Goal: Information Seeking & Learning: Learn about a topic

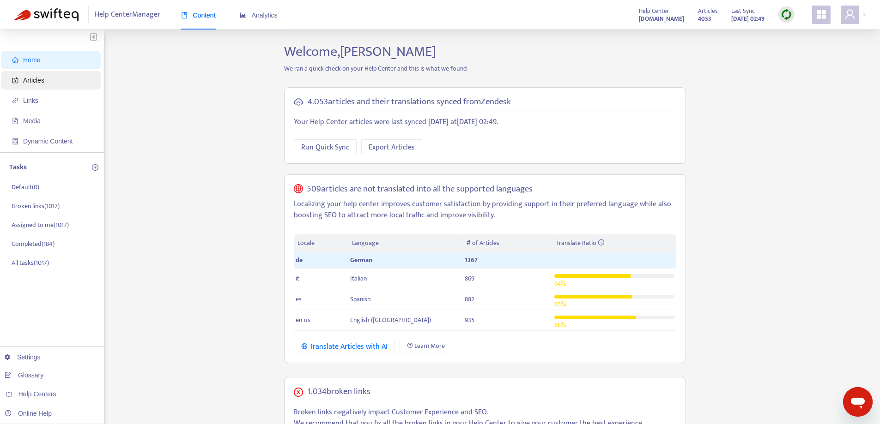
click at [68, 82] on span "Articles" at bounding box center [52, 80] width 81 height 18
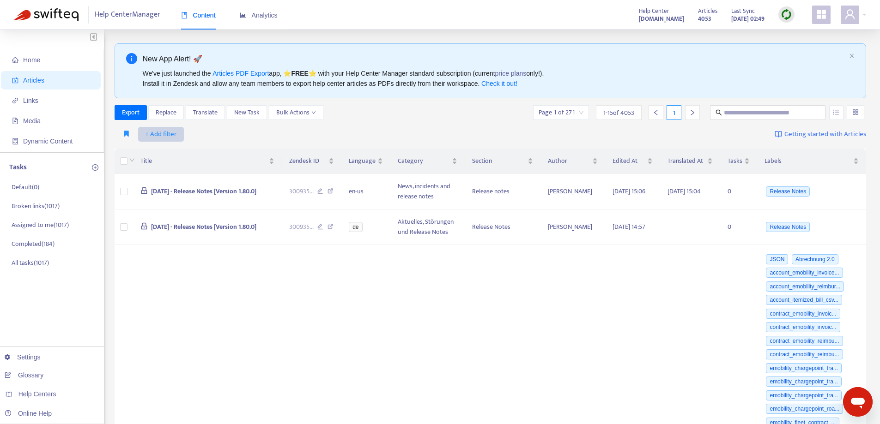
click at [167, 133] on span "+ Add filter" at bounding box center [161, 134] width 32 height 11
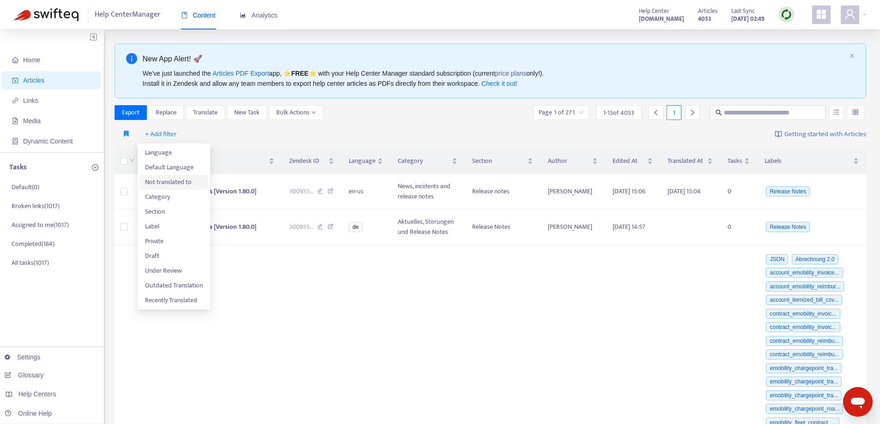
click at [184, 180] on span "Not translated to" at bounding box center [174, 182] width 58 height 10
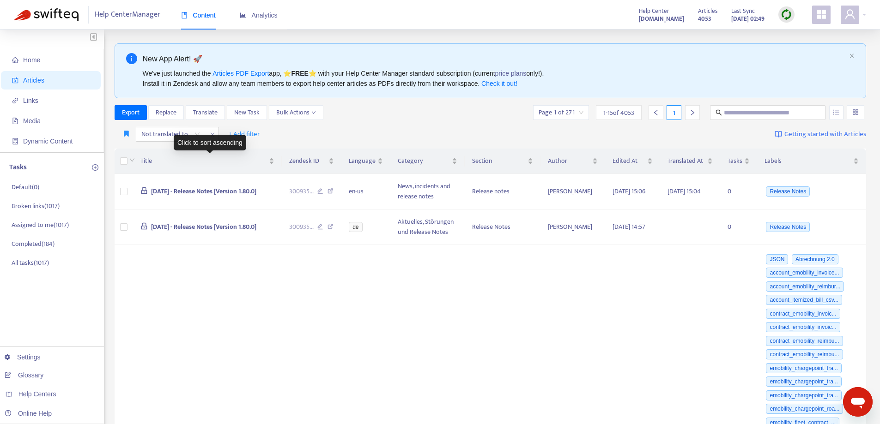
click at [241, 137] on div "Click to sort ascending" at bounding box center [210, 143] width 73 height 16
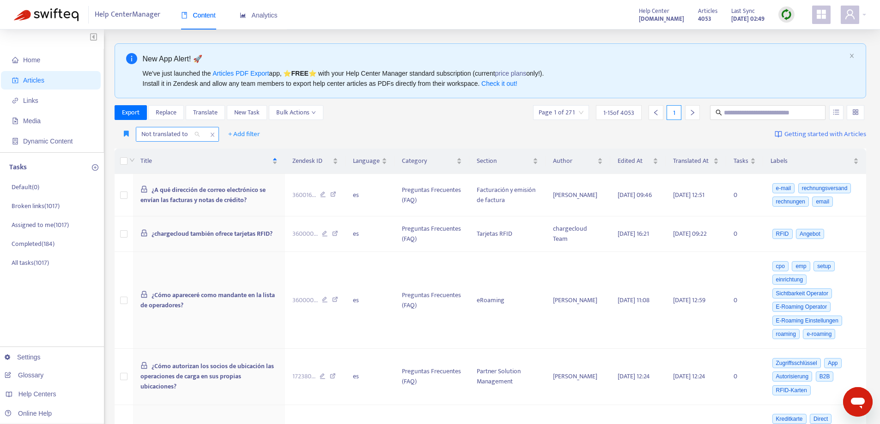
click at [199, 133] on div "Not translated to" at bounding box center [170, 134] width 69 height 14
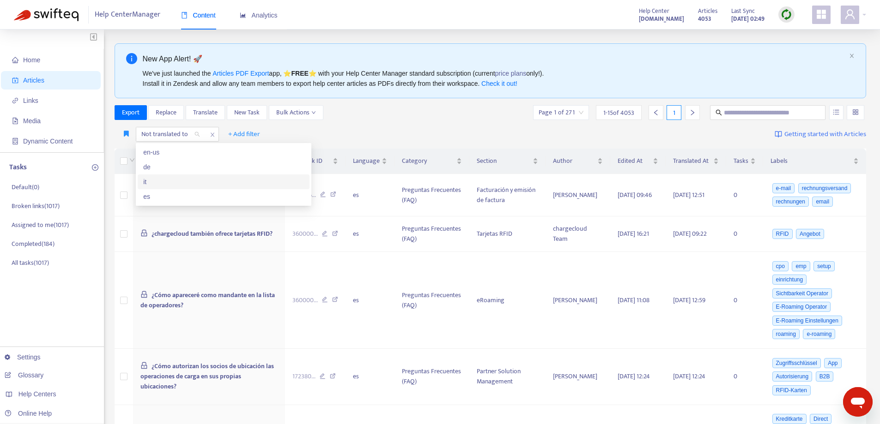
click at [170, 181] on div "it" at bounding box center [223, 182] width 161 height 10
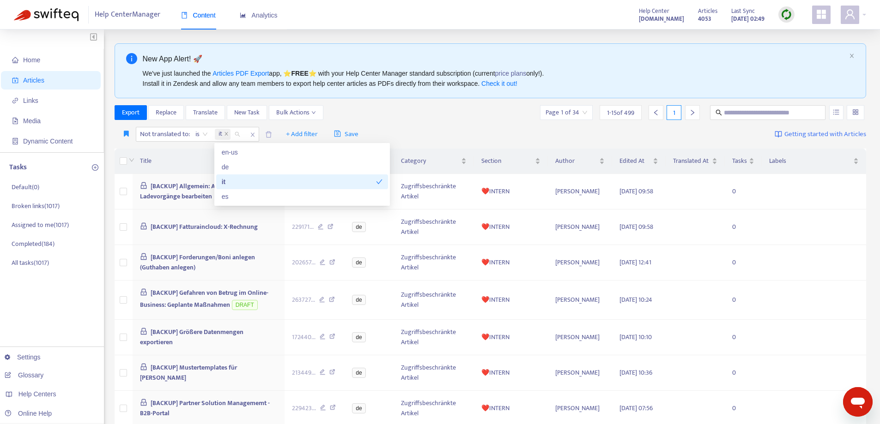
click at [471, 109] on div "Export Replace Translate New Task Bulk Actions Page 1 of 34 1 - 15 of 499 1" at bounding box center [491, 112] width 752 height 15
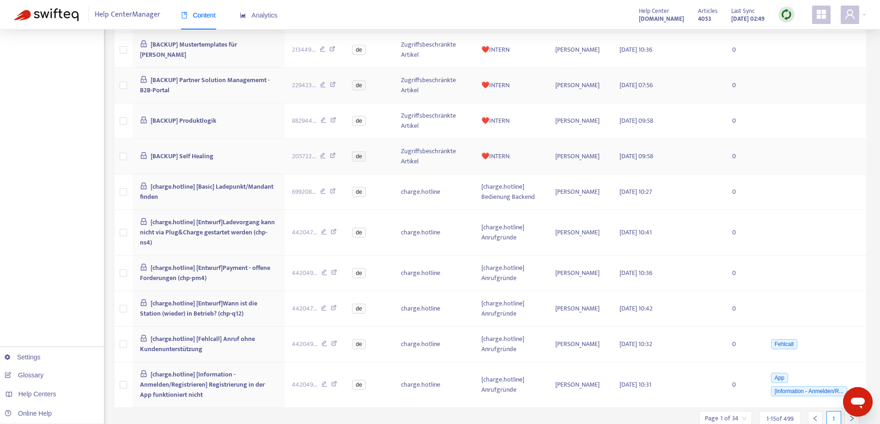
scroll to position [349, 0]
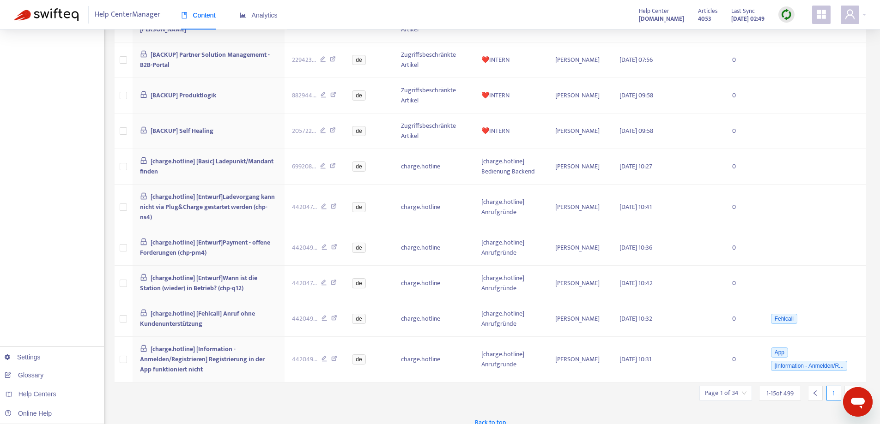
click at [848, 386] on div at bounding box center [851, 393] width 15 height 15
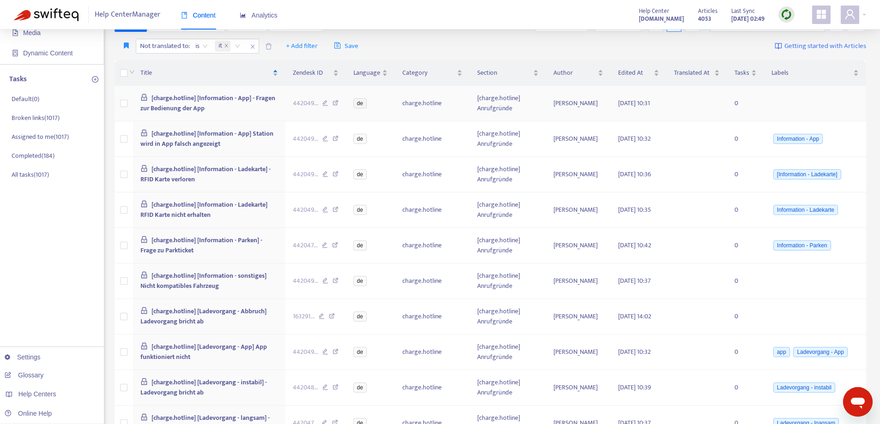
scroll to position [0, 0]
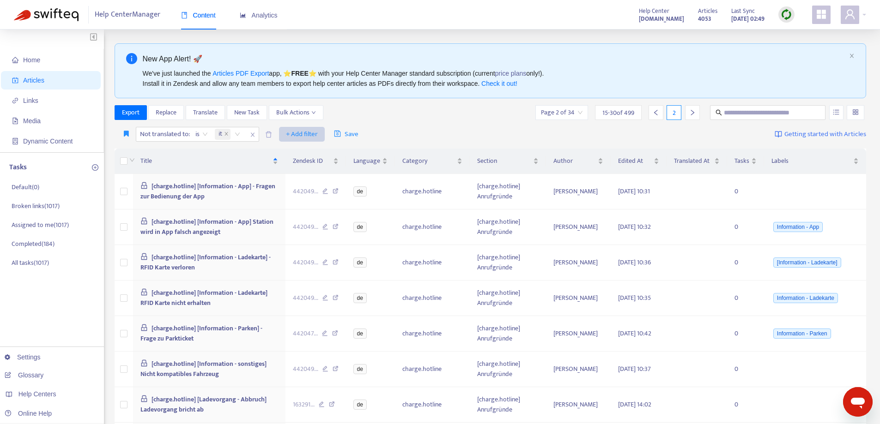
click at [308, 135] on span "+ Add filter" at bounding box center [302, 134] width 32 height 11
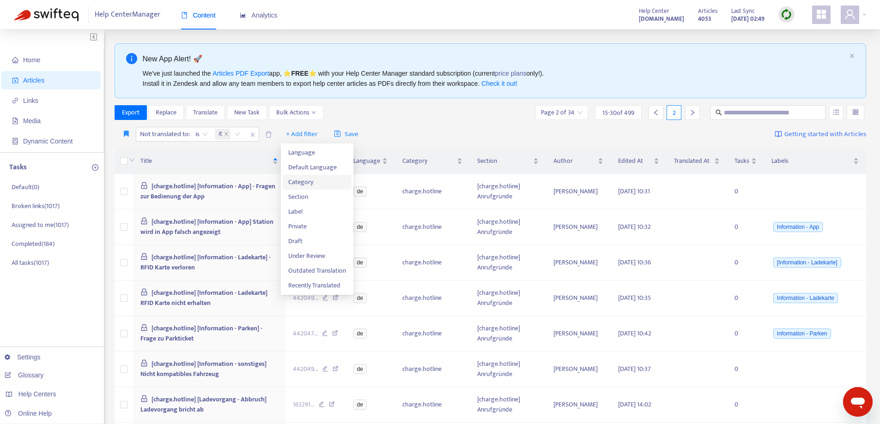
click at [317, 185] on span "Category" at bounding box center [317, 182] width 58 height 10
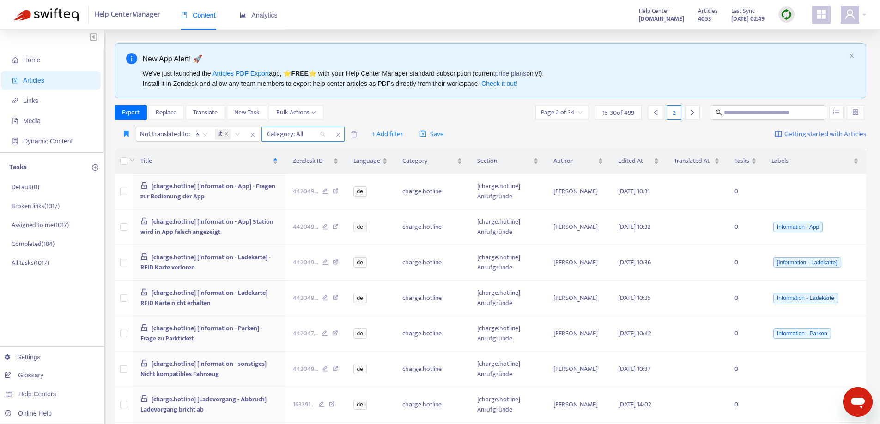
click at [325, 136] on div "Category: All" at bounding box center [296, 134] width 69 height 14
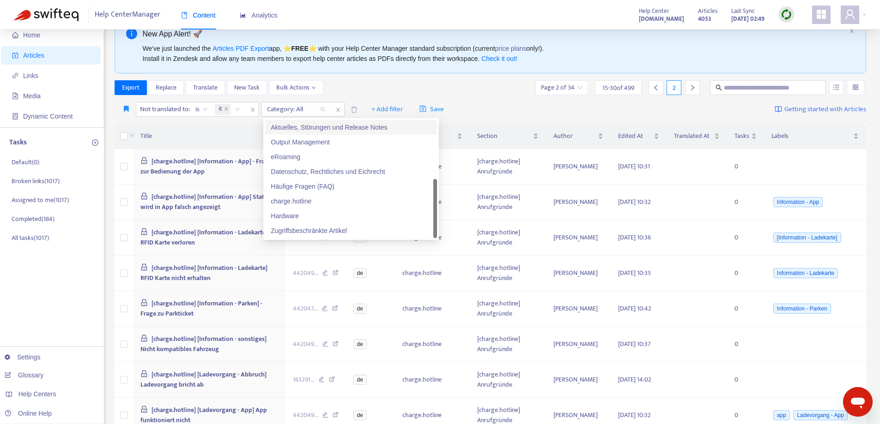
scroll to position [46, 0]
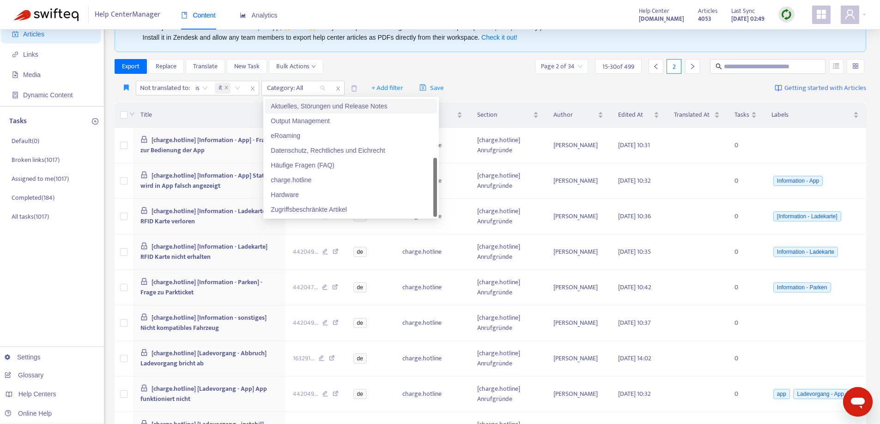
click at [338, 89] on icon "close" at bounding box center [338, 89] width 6 height 6
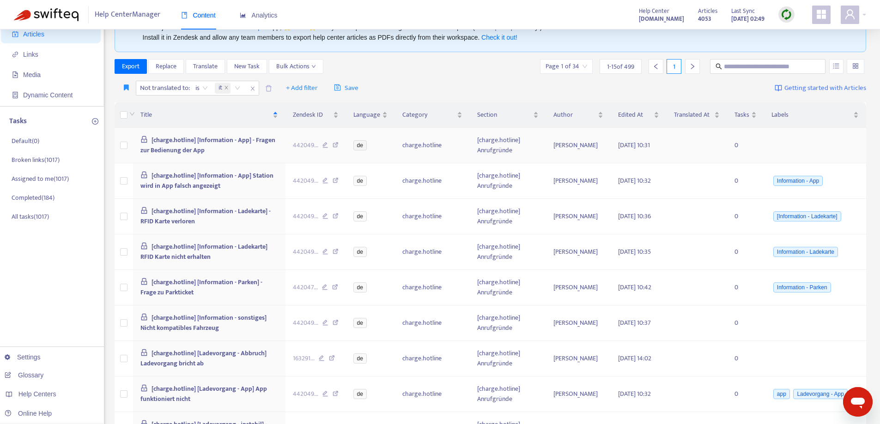
click at [254, 90] on icon "close" at bounding box center [253, 89] width 6 height 6
